Goal: Find specific page/section

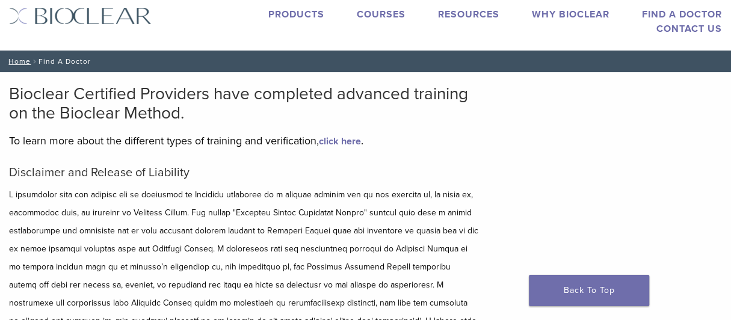
scroll to position [35, 0]
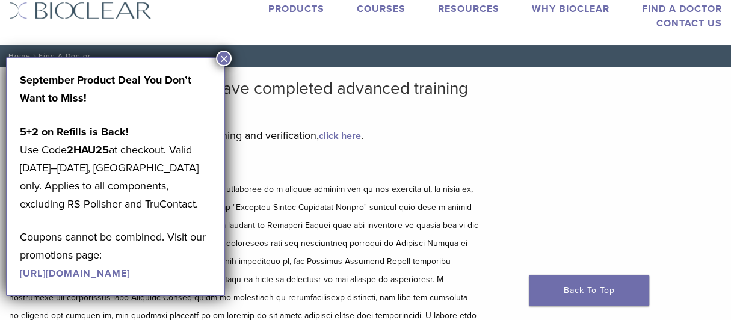
scroll to position [62, 0]
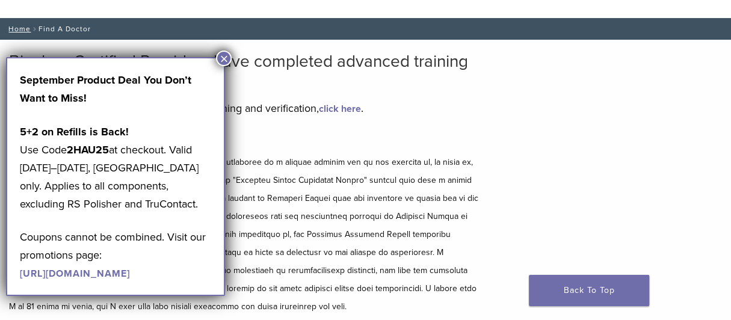
click at [227, 61] on button "×" at bounding box center [224, 59] width 16 height 16
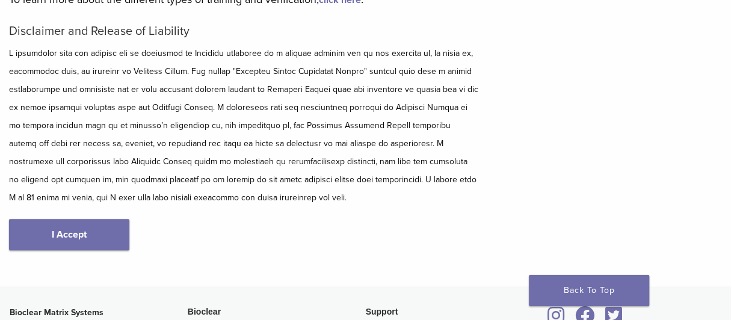
scroll to position [222, 0]
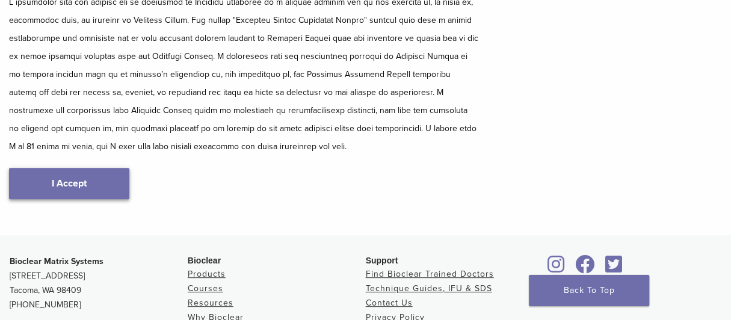
click at [75, 183] on link "I Accept" at bounding box center [69, 183] width 120 height 31
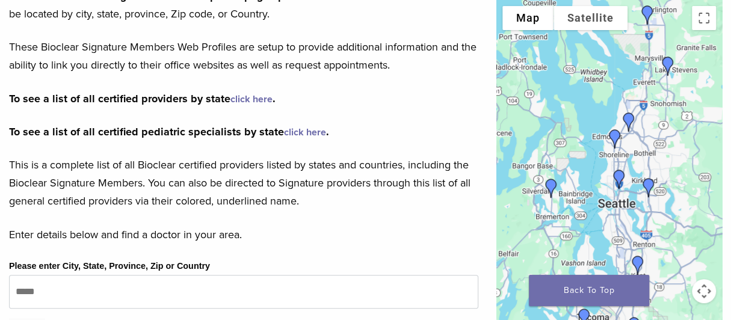
scroll to position [159, 0]
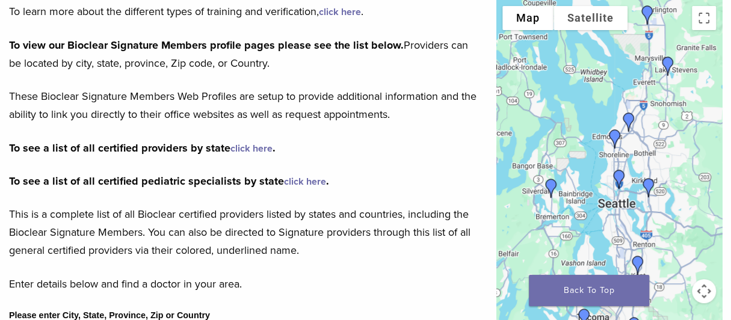
click at [239, 145] on link "click here" at bounding box center [251, 149] width 42 height 12
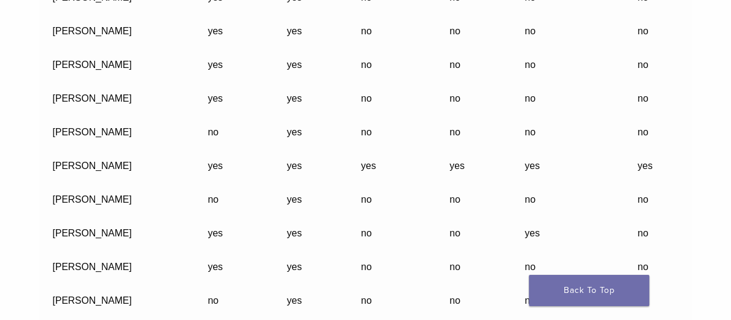
scroll to position [37045, 0]
